Goal: Transaction & Acquisition: Purchase product/service

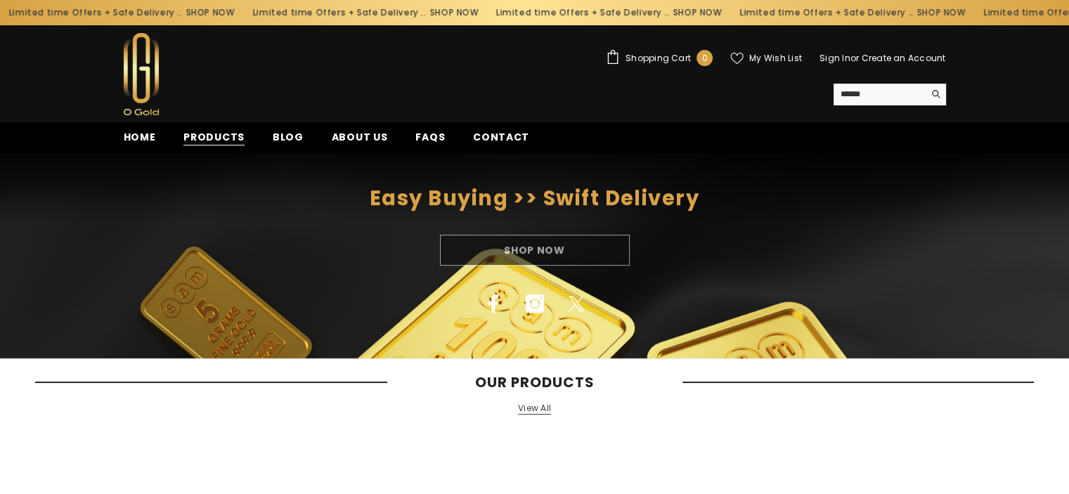
click at [235, 136] on span "Products" at bounding box center [213, 137] width 61 height 15
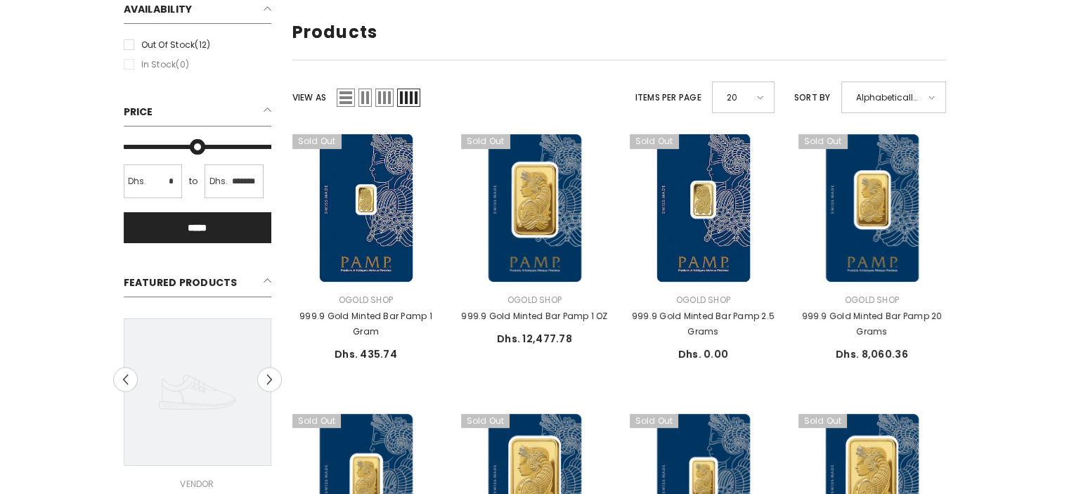
scroll to position [234, 0]
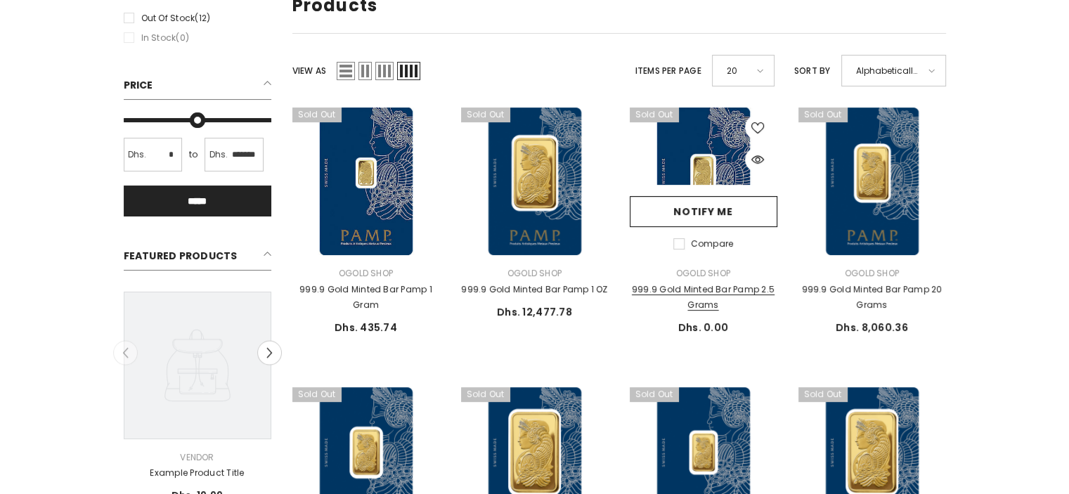
click at [734, 292] on link "999.9 Gold Minted Bar Pamp 2.5 Grams" at bounding box center [704, 297] width 148 height 31
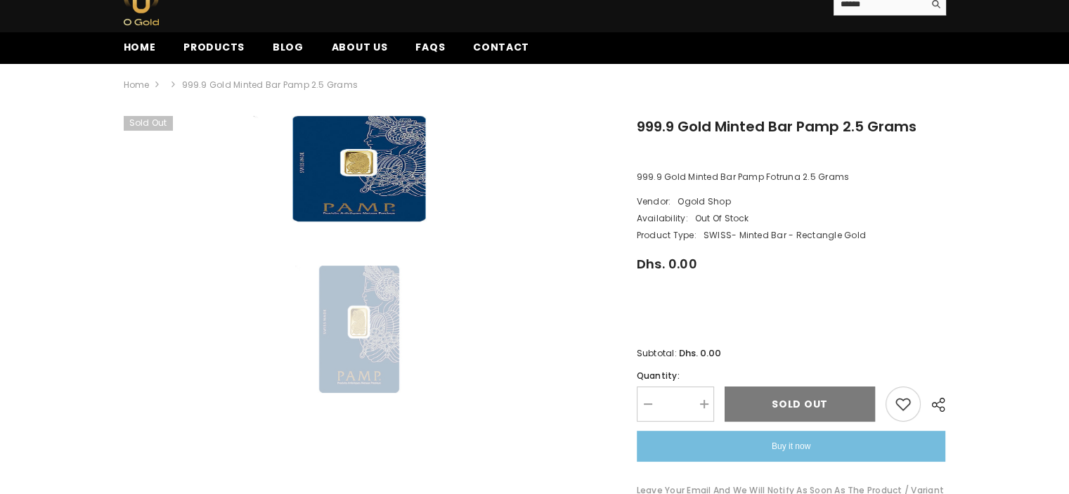
scroll to position [117, 0]
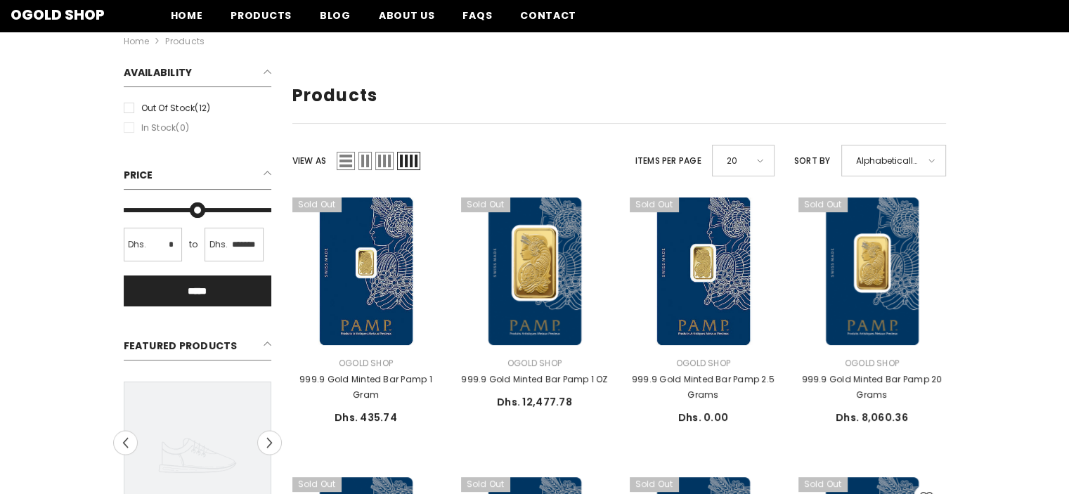
scroll to position [117, 0]
